Goal: Task Accomplishment & Management: Use online tool/utility

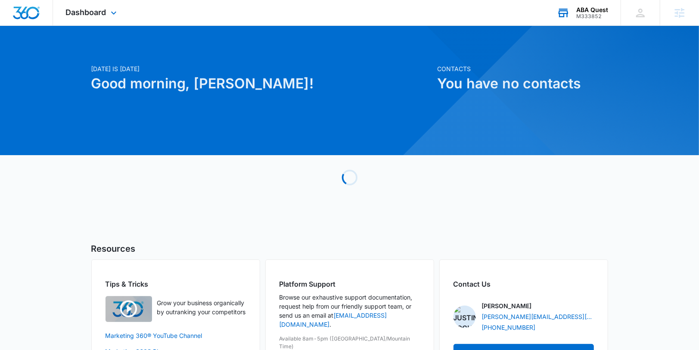
click at [592, 21] on div "ABA Quest M333852 Your Accounts View All" at bounding box center [582, 12] width 77 height 25
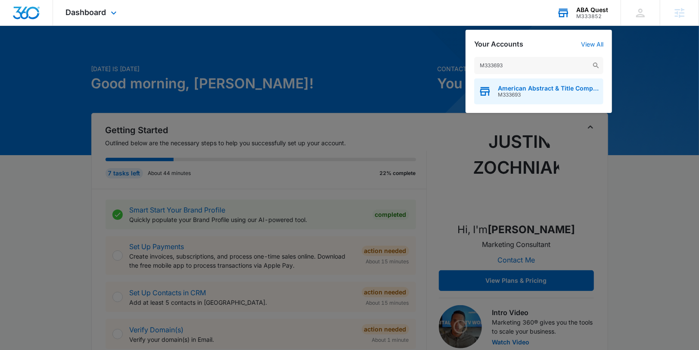
type input "M333693"
click at [529, 83] on div "American Abstract & Title Company M333693" at bounding box center [538, 91] width 129 height 26
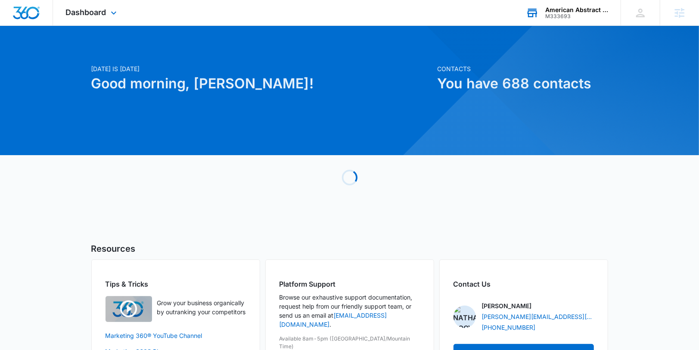
click at [99, 4] on div "Dashboard Apps Reputation Forms CRM Email Social Content Ads Intelligence Files…" at bounding box center [92, 12] width 79 height 25
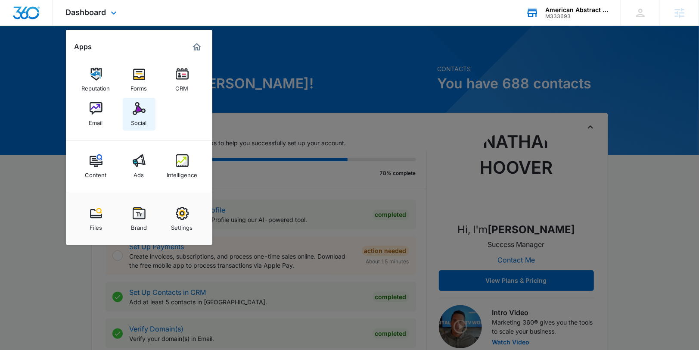
click at [136, 99] on link "Social" at bounding box center [139, 114] width 33 height 33
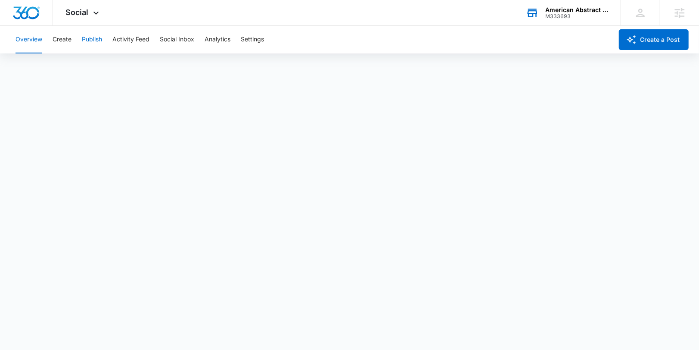
click at [98, 39] on button "Publish" at bounding box center [92, 40] width 20 height 28
click at [70, 64] on button "Schedules" at bounding box center [65, 66] width 29 height 24
click at [61, 66] on button "Schedules" at bounding box center [65, 66] width 29 height 24
